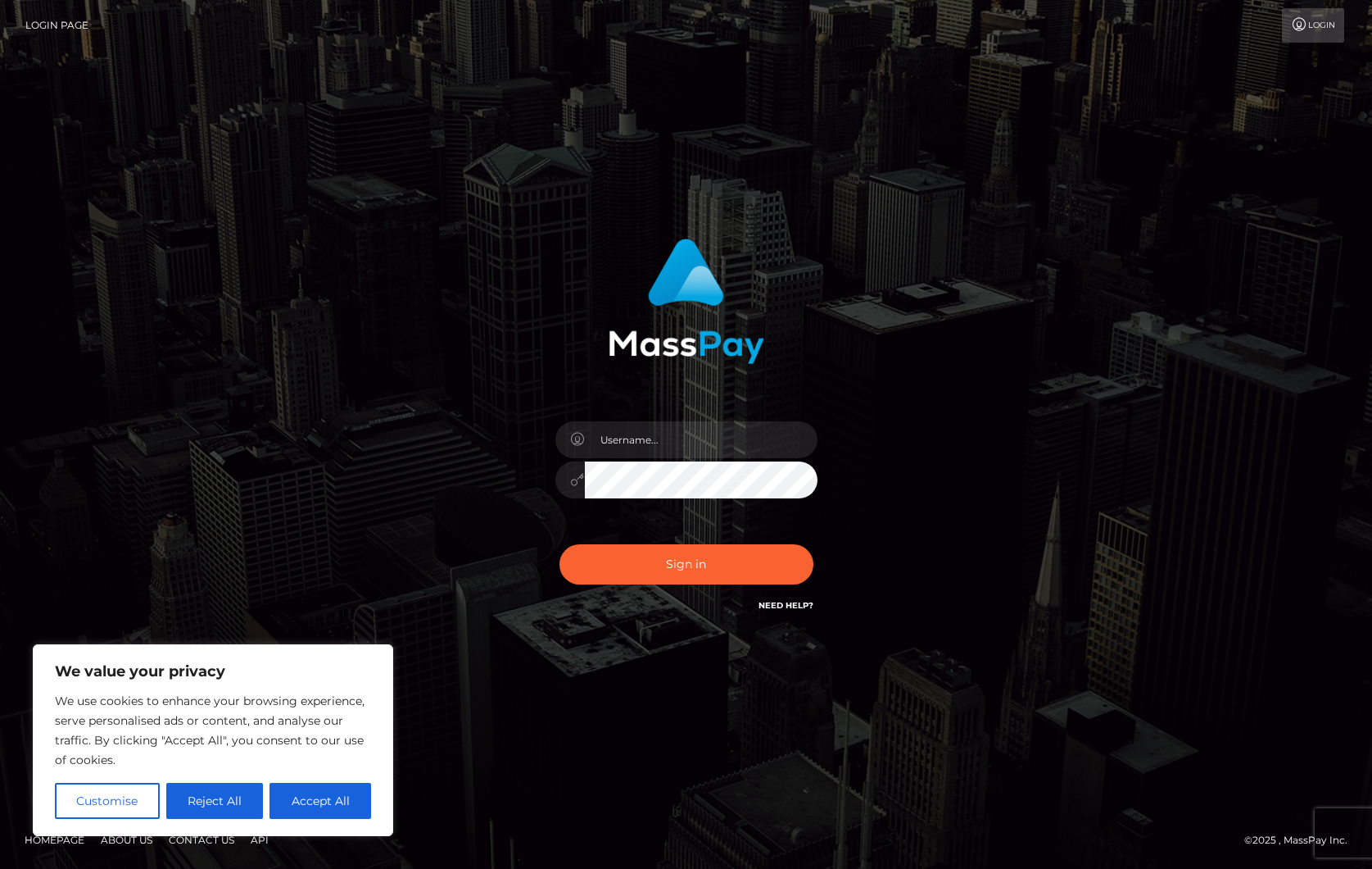
click at [664, 418] on div at bounding box center [686, 471] width 287 height 125
click at [650, 429] on input "text" at bounding box center [701, 439] width 232 height 37
type input "ollieAN.fanvue"
click at [672, 448] on input "text" at bounding box center [701, 439] width 232 height 37
type input "ollieAN.fanvue"
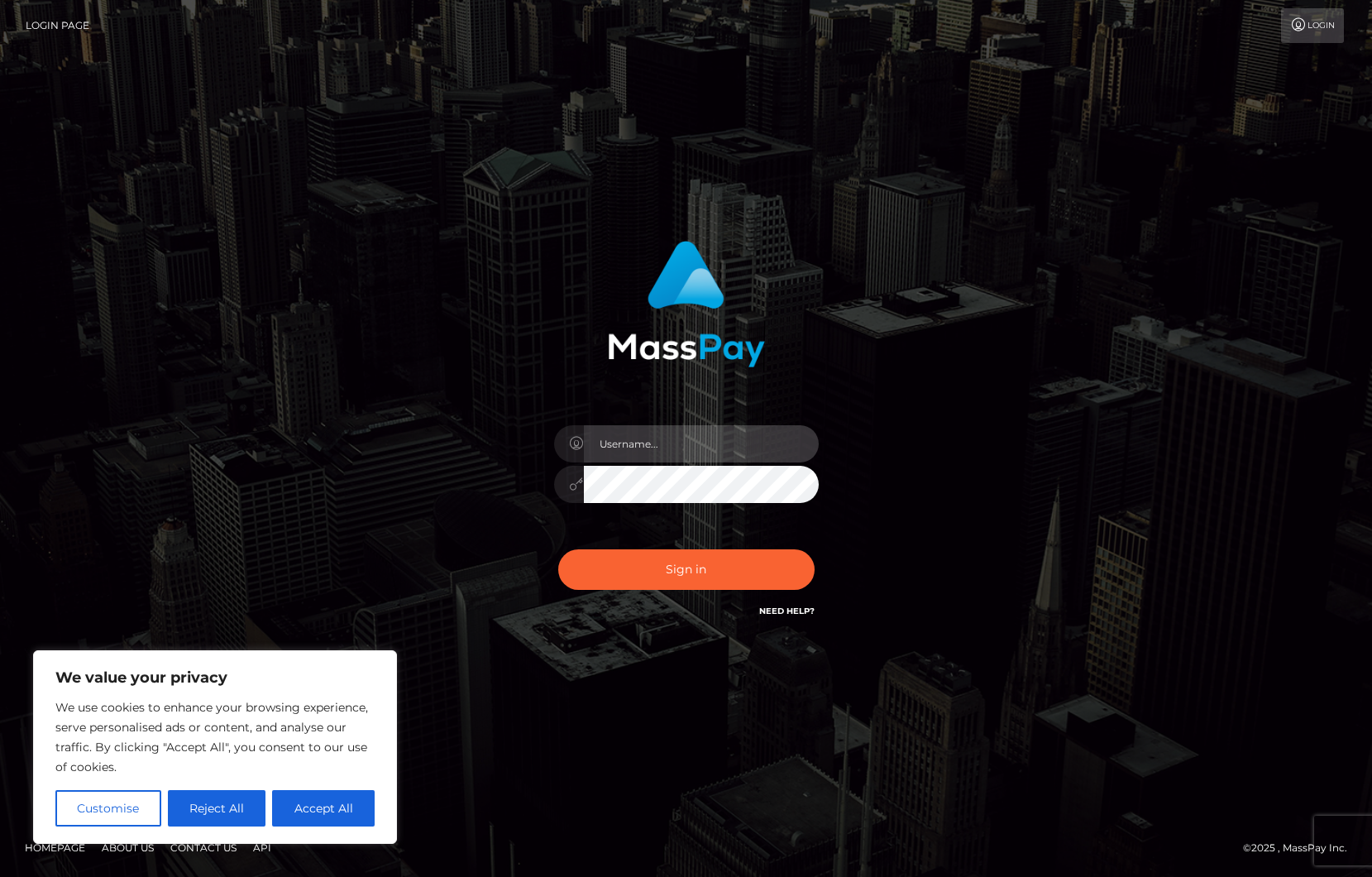
click at [629, 431] on input "text" at bounding box center [700, 443] width 234 height 37
type input "ollieAN.fanvue"
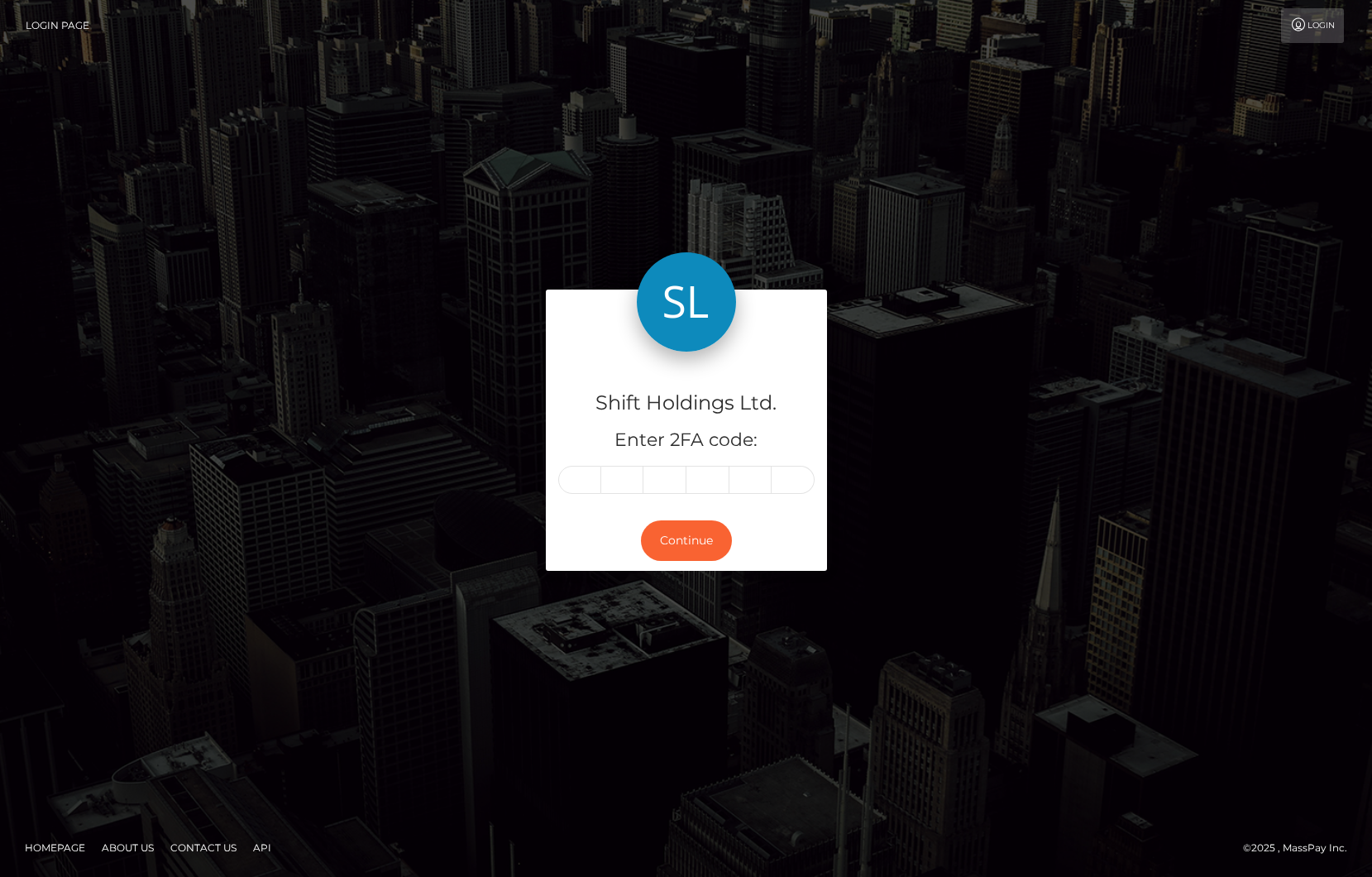
type input "6"
type input "2"
type input "8"
type input "9"
type input "8"
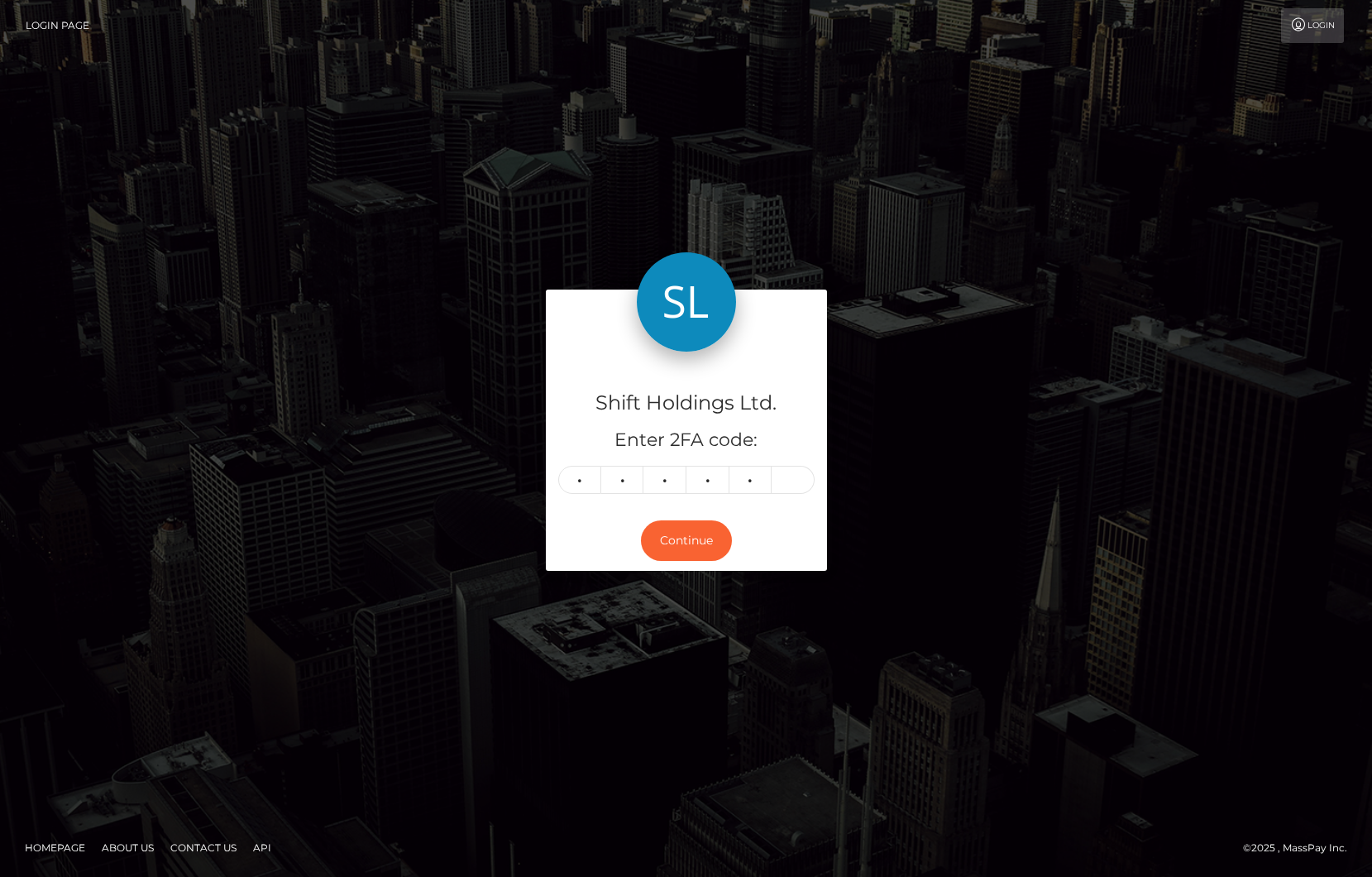
type input "0"
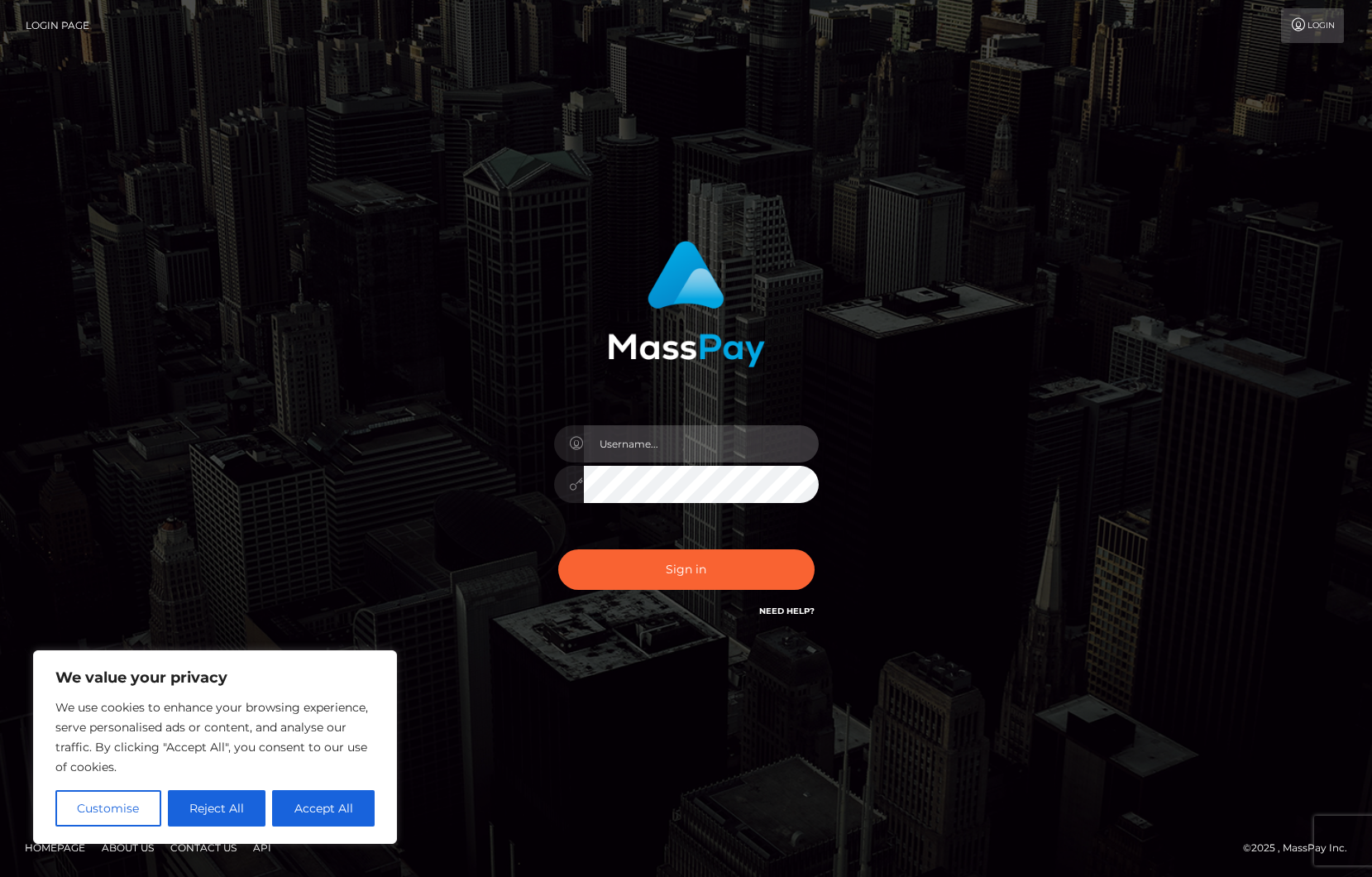
click at [624, 440] on input "text" at bounding box center [700, 443] width 234 height 37
type input "ollieAN.fanvue"
click at [668, 443] on input "text" at bounding box center [700, 443] width 234 height 37
type input "ollieAN.fanvue"
